Goal: Find specific page/section: Find specific page/section

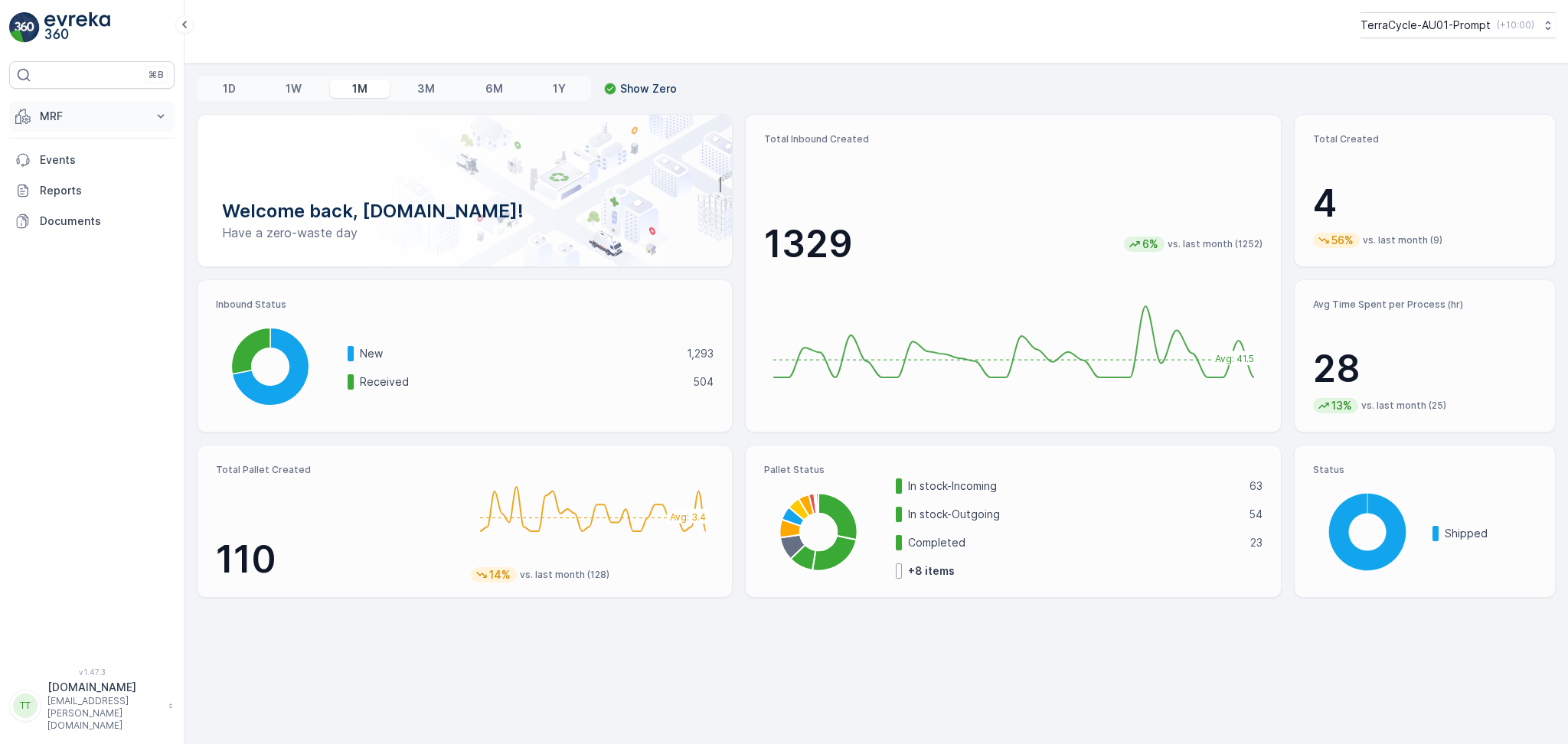
click at [72, 123] on p "MRF" at bounding box center [91, 116] width 104 height 16
click at [58, 178] on p "Pallet" at bounding box center [53, 185] width 29 height 16
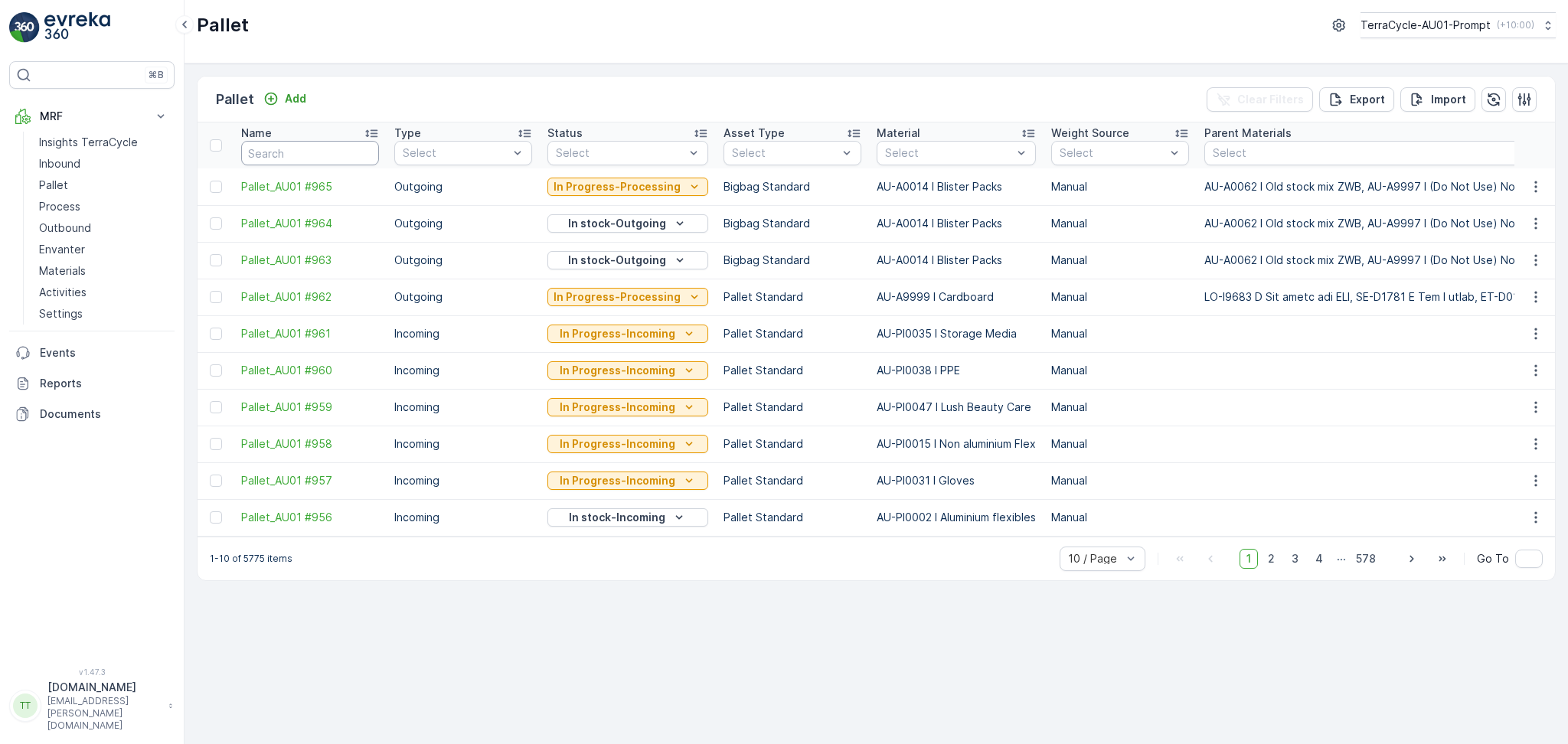
click at [370, 150] on input "text" at bounding box center [310, 153] width 138 height 25
type input "FD"
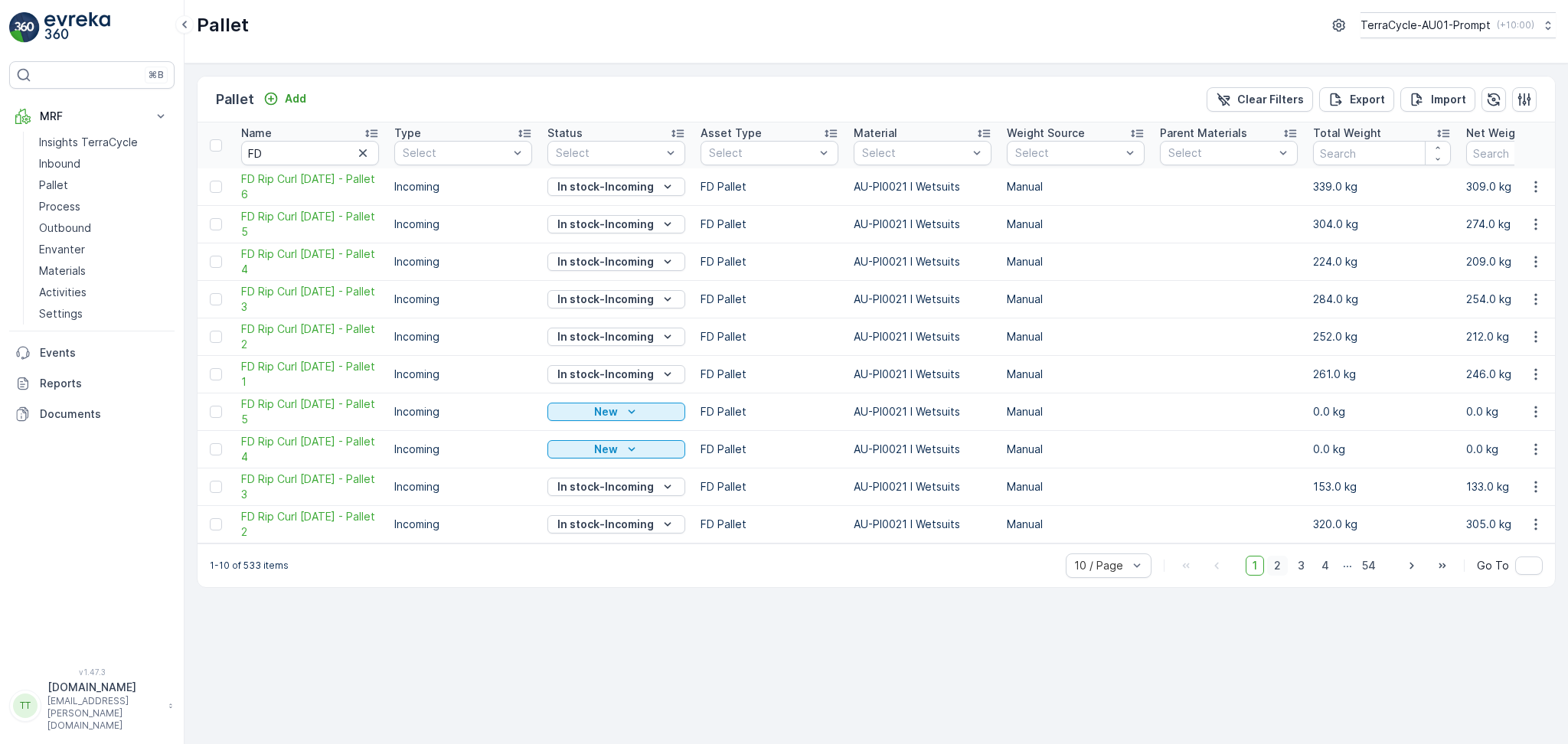
click at [1279, 575] on span "2" at bounding box center [1277, 566] width 21 height 20
